Goal: Communication & Community: Ask a question

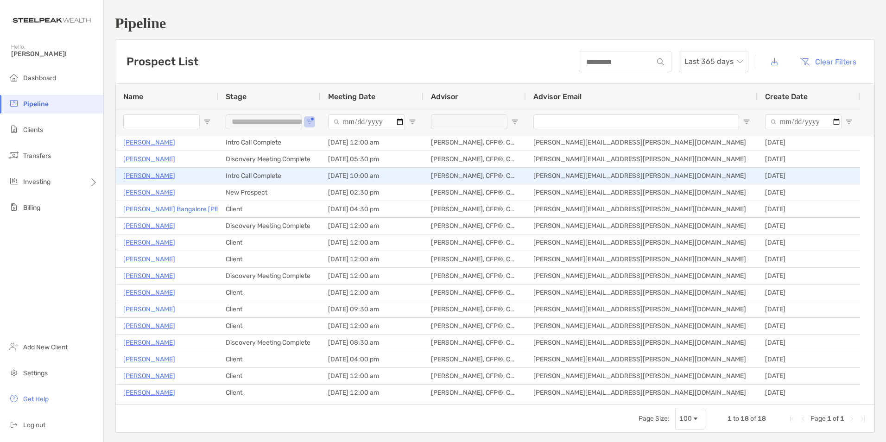
click at [152, 175] on p "[PERSON_NAME]" at bounding box center [149, 176] width 52 height 12
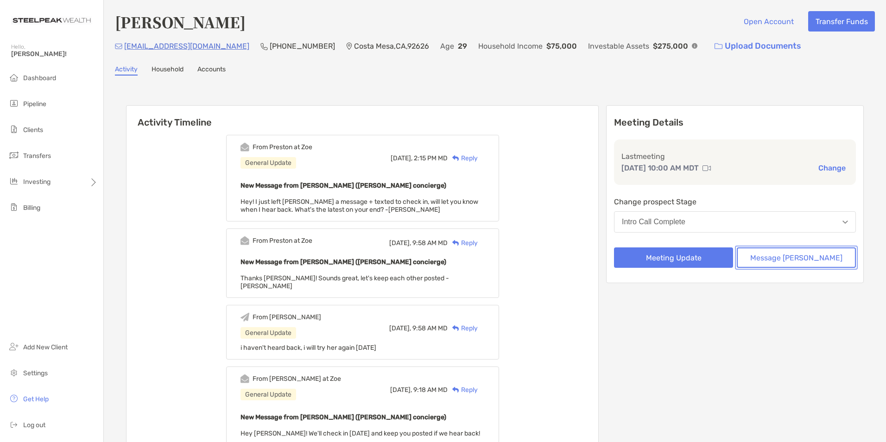
click at [767, 258] on button "Message [PERSON_NAME]" at bounding box center [796, 257] width 119 height 20
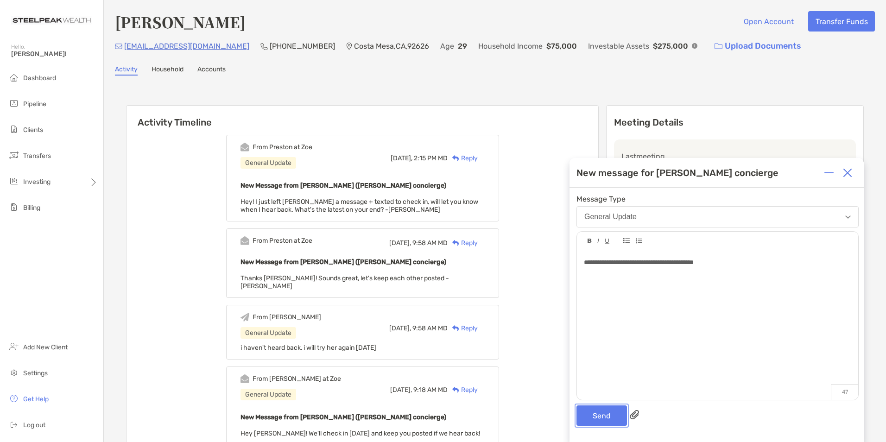
click at [598, 418] on button "Send" at bounding box center [601, 415] width 51 height 20
